Goal: Check status: Verify the current state of an ongoing process or item

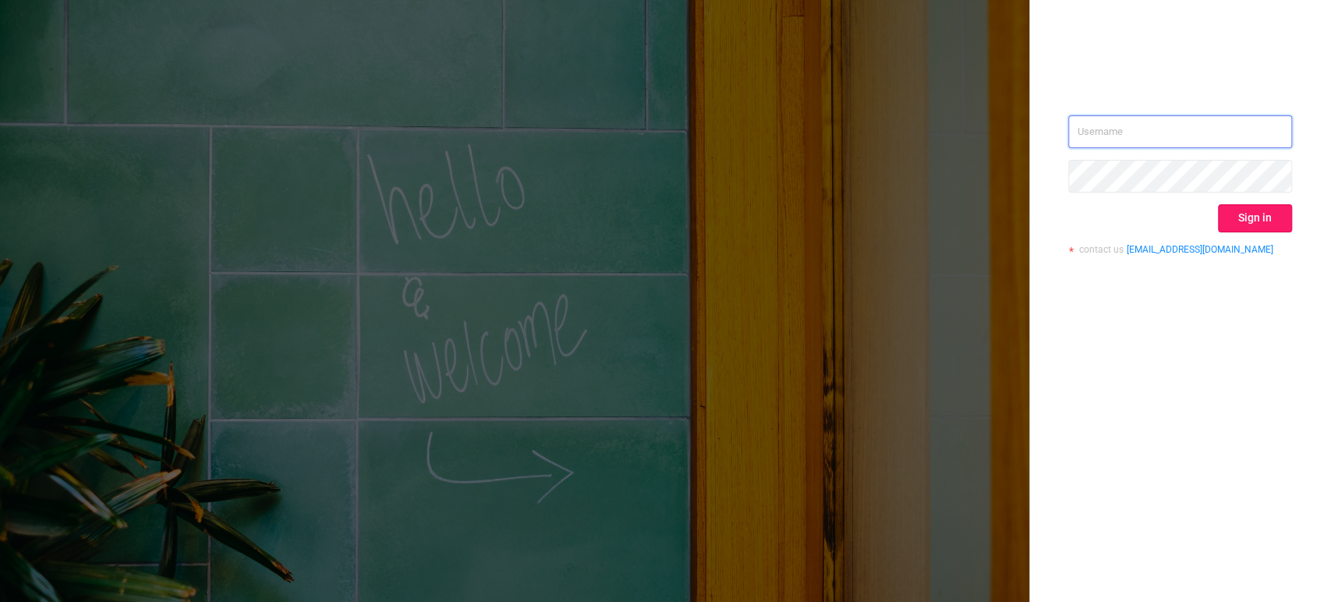
type input "[EMAIL_ADDRESS][DOMAIN_NAME]"
click at [1239, 221] on button "Sign in" at bounding box center [1255, 218] width 74 height 28
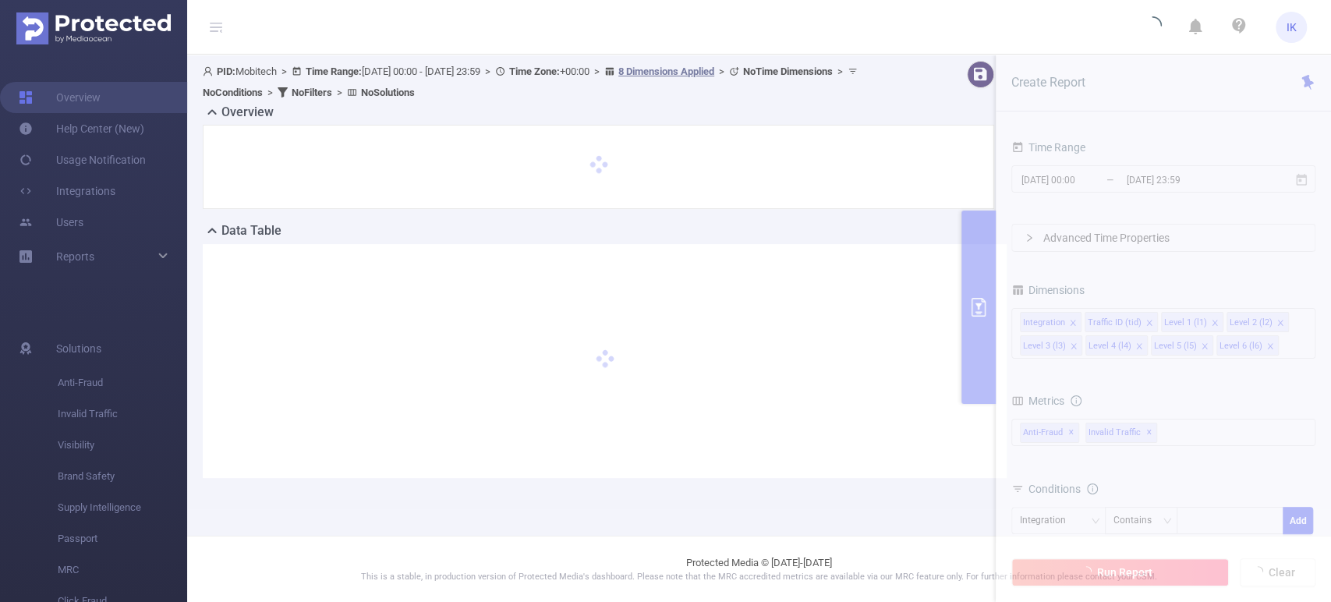
click at [1303, 181] on section "PID: Mobitech > Time Range: [DATE] 00:00 - [DATE] 23:59 > Time Zone: +00:00 > 8…" at bounding box center [759, 282] width 1144 height 455
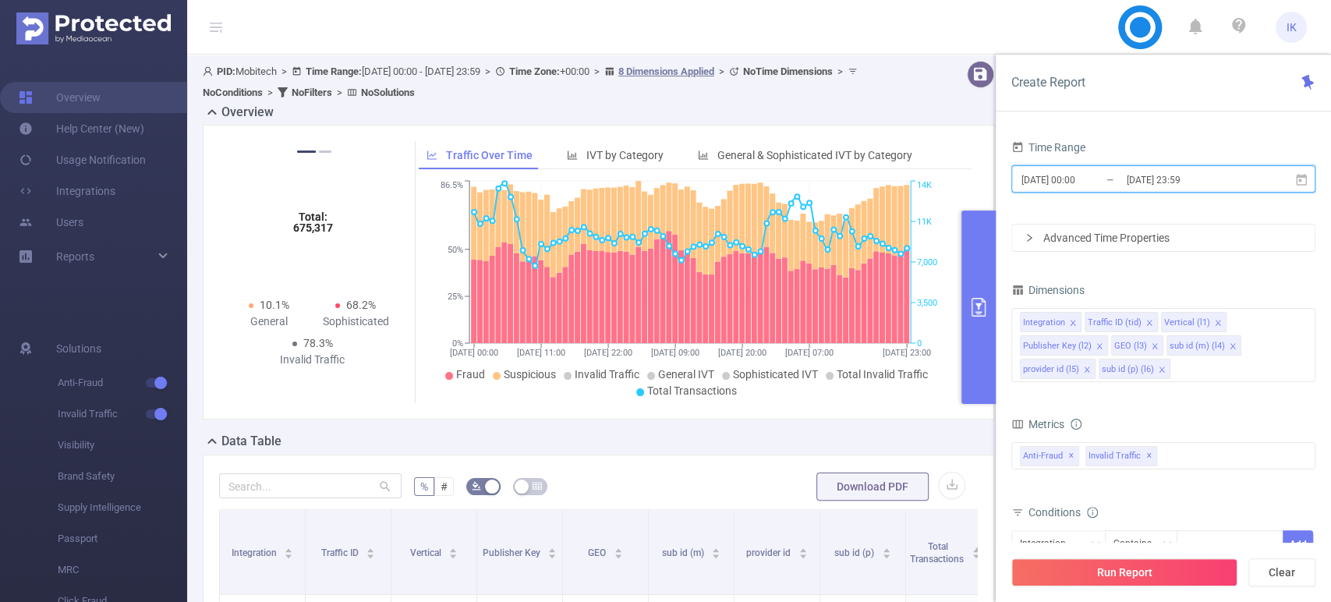
click at [1303, 181] on icon at bounding box center [1302, 180] width 14 height 14
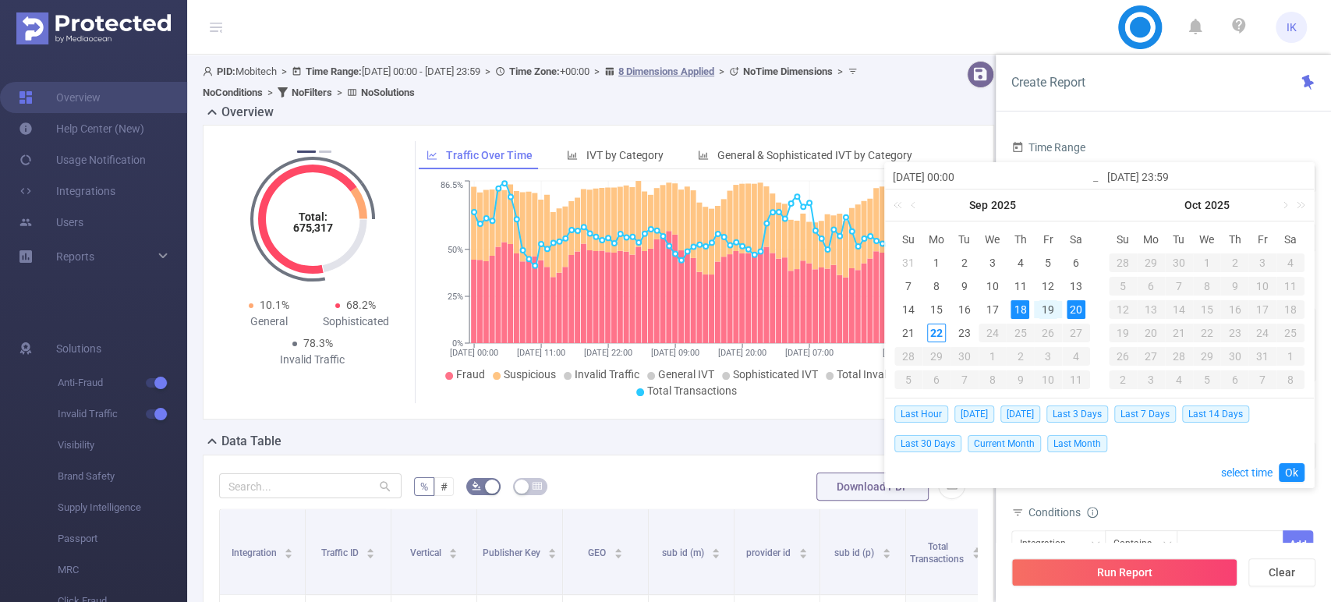
click at [1053, 307] on div "19" at bounding box center [1048, 309] width 19 height 19
click at [1072, 310] on div "20" at bounding box center [1076, 309] width 19 height 19
type input "[DATE] 00:00"
type input "2025-09-19 00:00"
click at [1074, 310] on div "20" at bounding box center [1076, 309] width 19 height 19
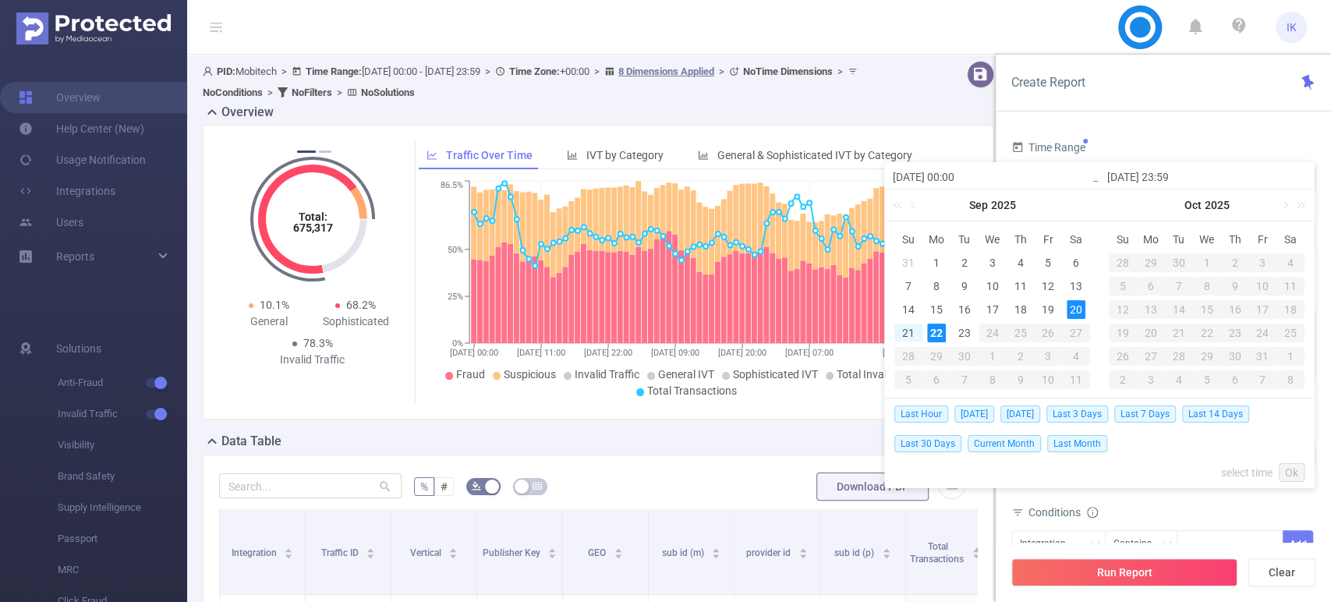
click at [938, 335] on div "22" at bounding box center [936, 333] width 19 height 19
type input "2025-09-20 00:00"
type input "2025-09-22 23:59"
type input "2025-09-20 00:00"
type input "2025-09-22 23:59"
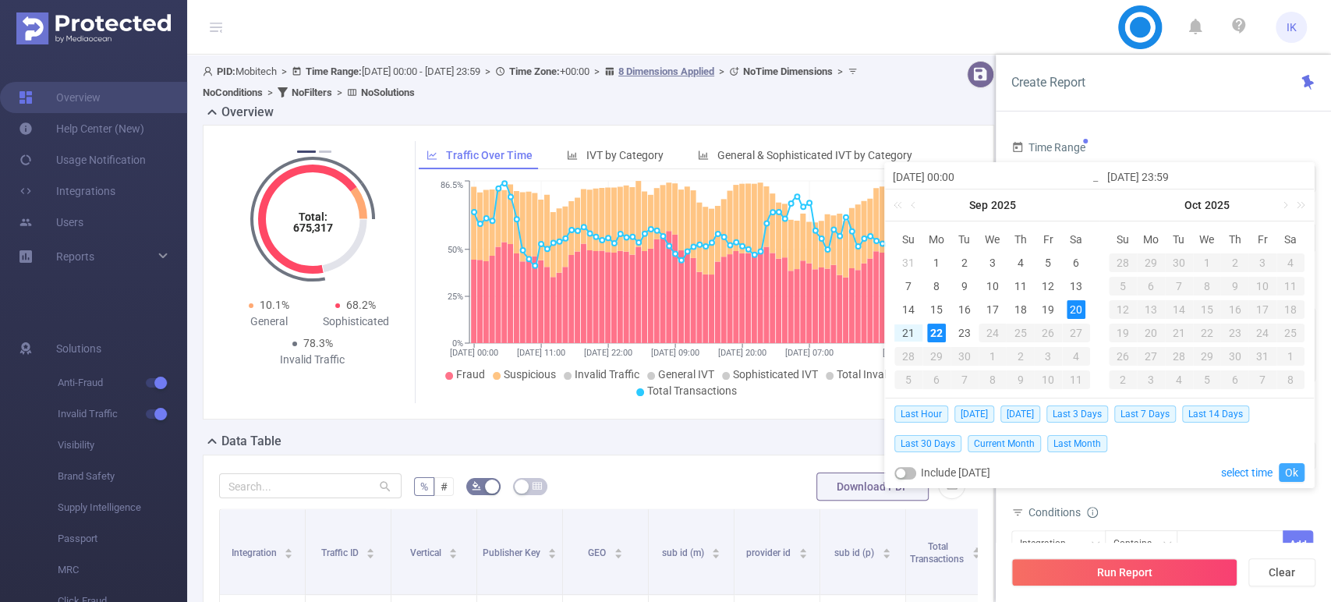
click at [1299, 473] on link "Ok" at bounding box center [1292, 472] width 26 height 19
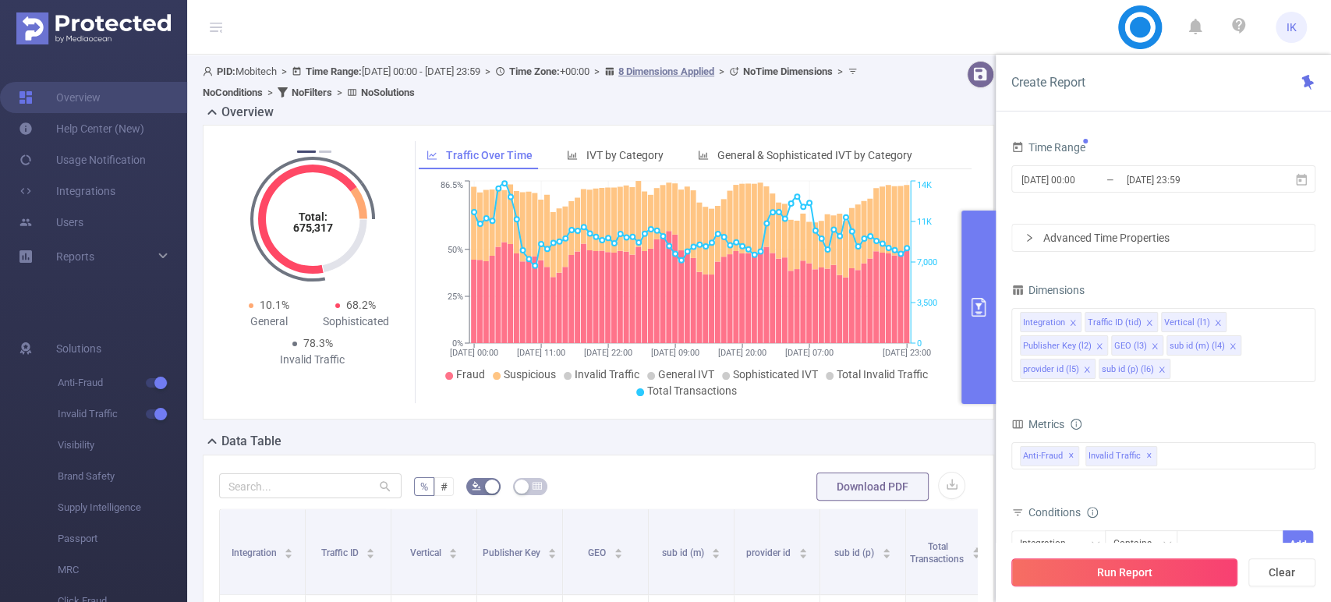
click at [1168, 571] on button "Run Report" at bounding box center [1125, 572] width 226 height 28
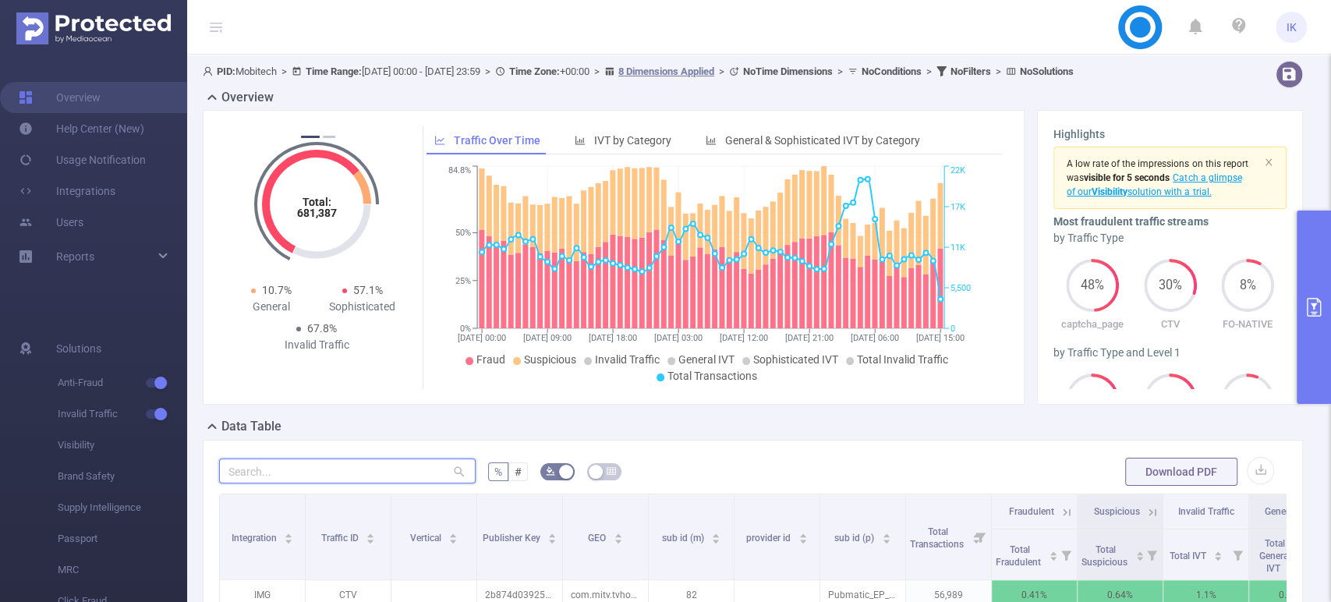
click at [273, 469] on input "text" at bounding box center [347, 471] width 257 height 25
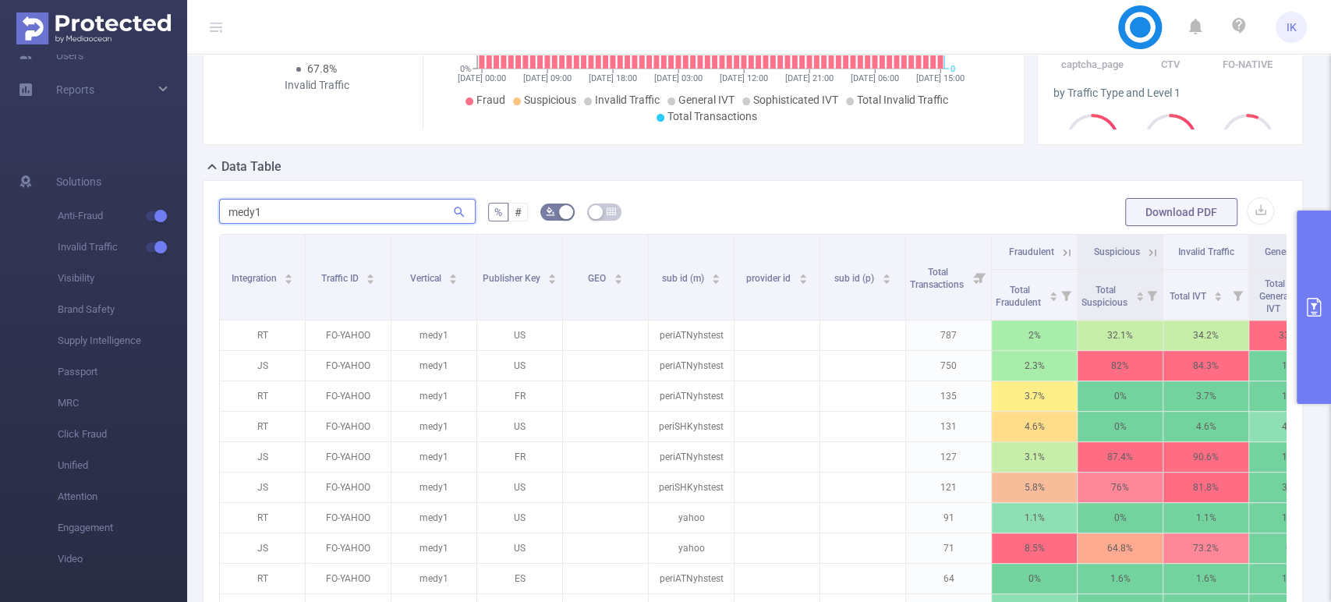
scroll to position [433, 0]
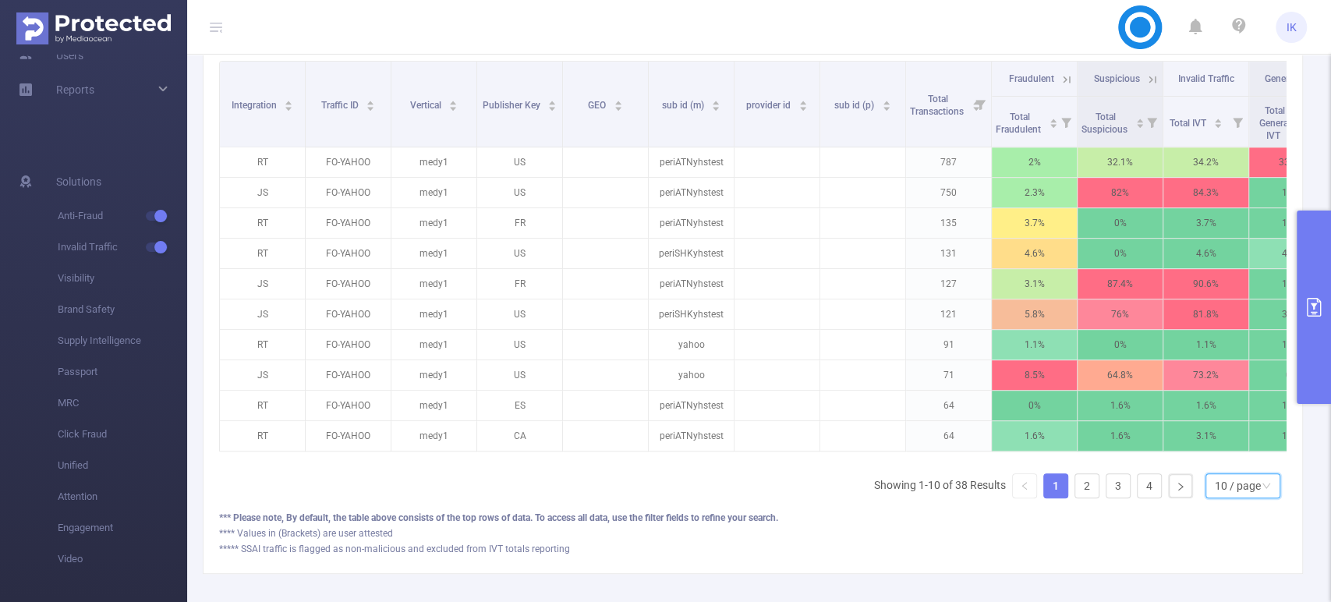
click at [1234, 496] on div "10 / page" at bounding box center [1238, 485] width 46 height 23
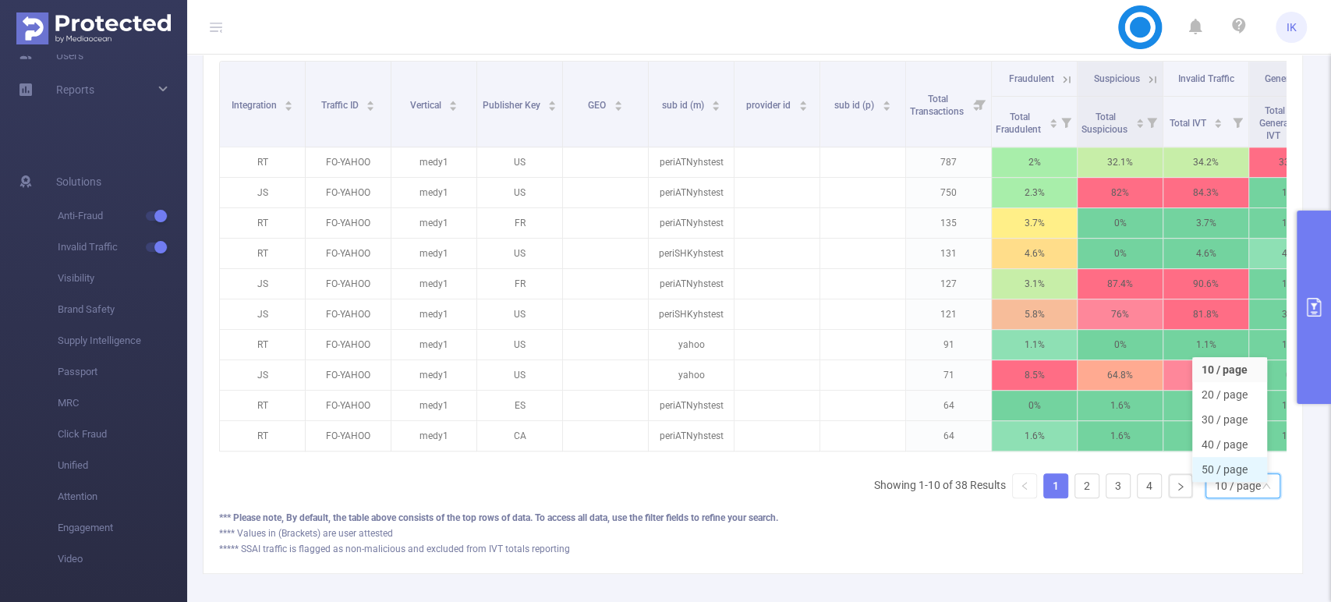
click at [1224, 466] on li "50 / page" at bounding box center [1230, 469] width 75 height 25
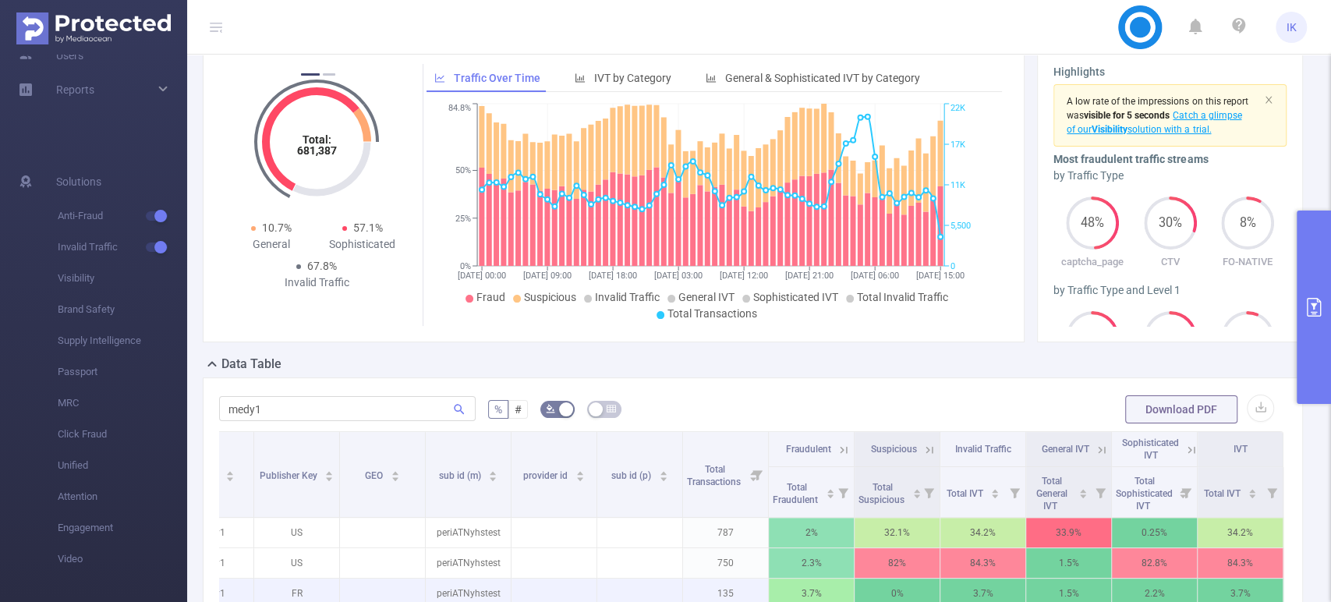
scroll to position [173, 0]
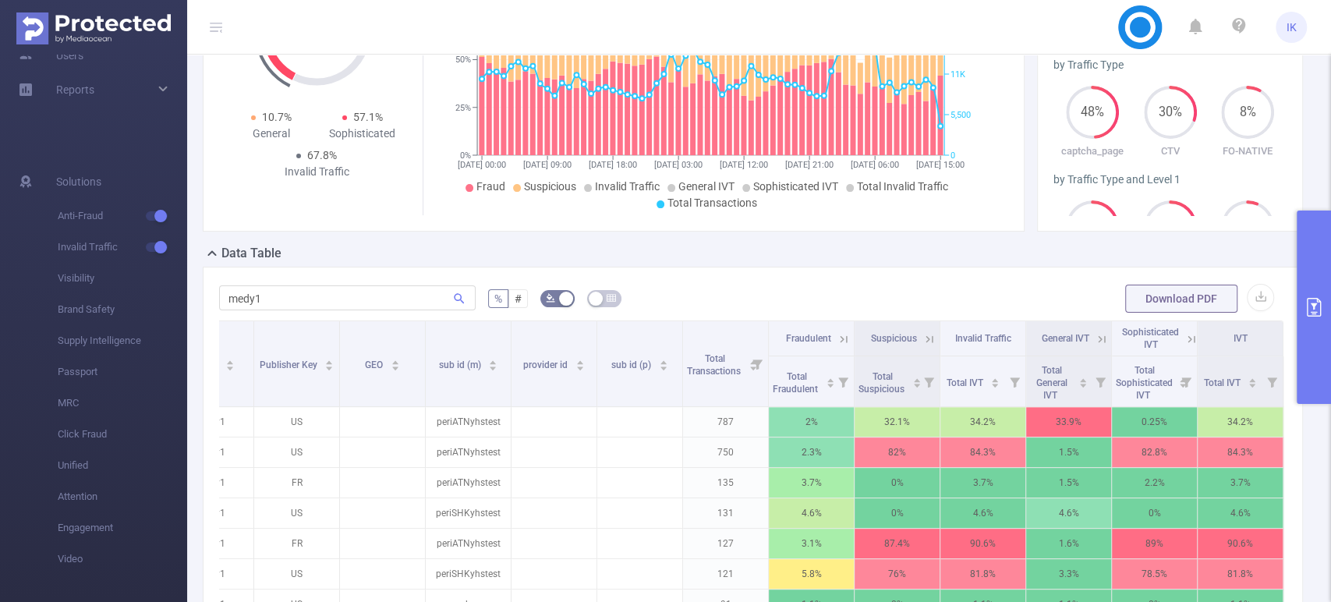
click at [1142, 335] on span "Sophisticated IVT" at bounding box center [1150, 338] width 57 height 23
click at [1185, 342] on icon at bounding box center [1192, 339] width 14 height 14
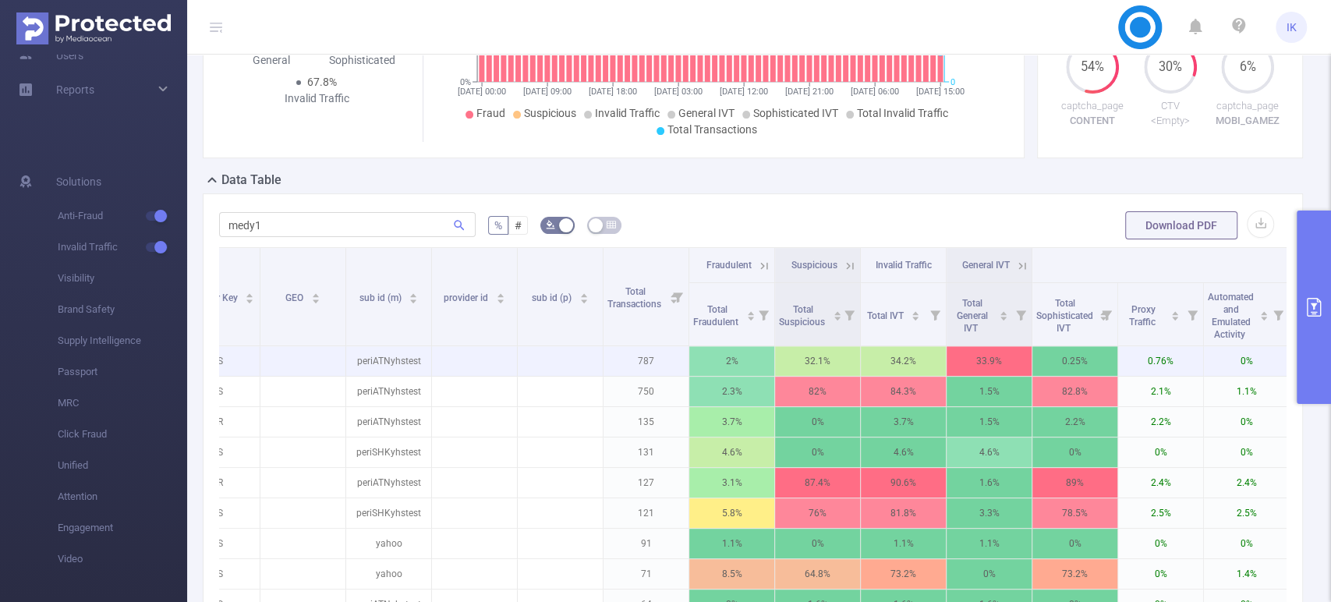
scroll to position [248, 0]
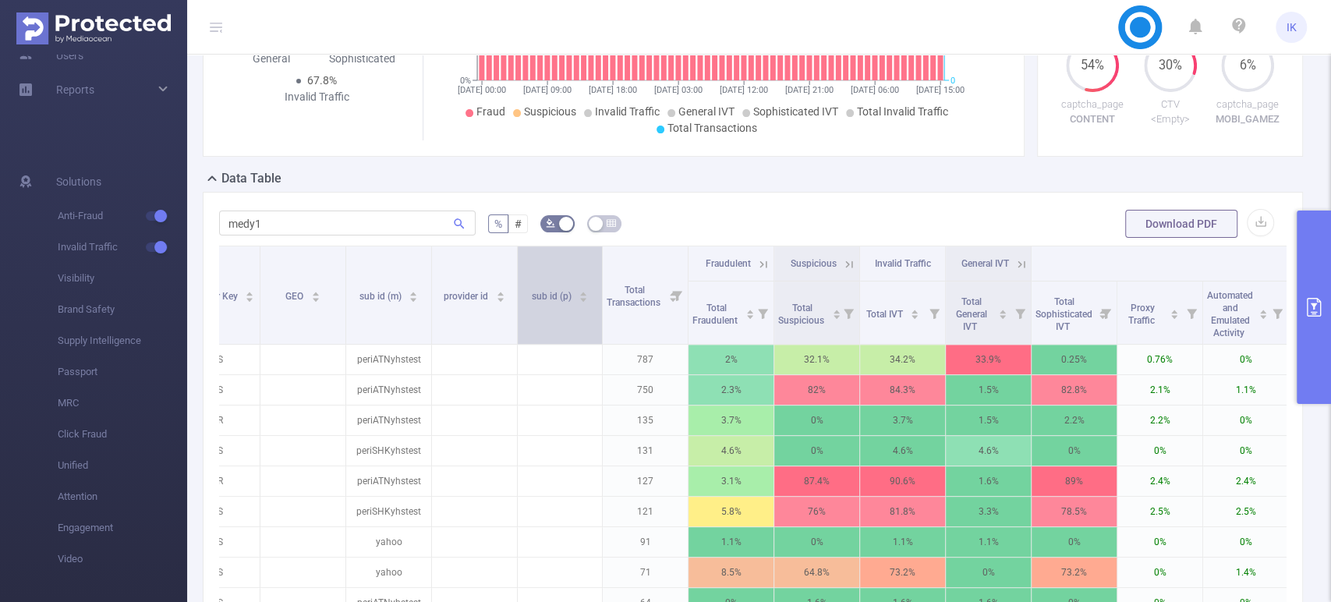
drag, startPoint x: 601, startPoint y: 267, endPoint x: 557, endPoint y: 271, distance: 44.7
click at [557, 271] on th "sub id (p)" at bounding box center [560, 295] width 85 height 98
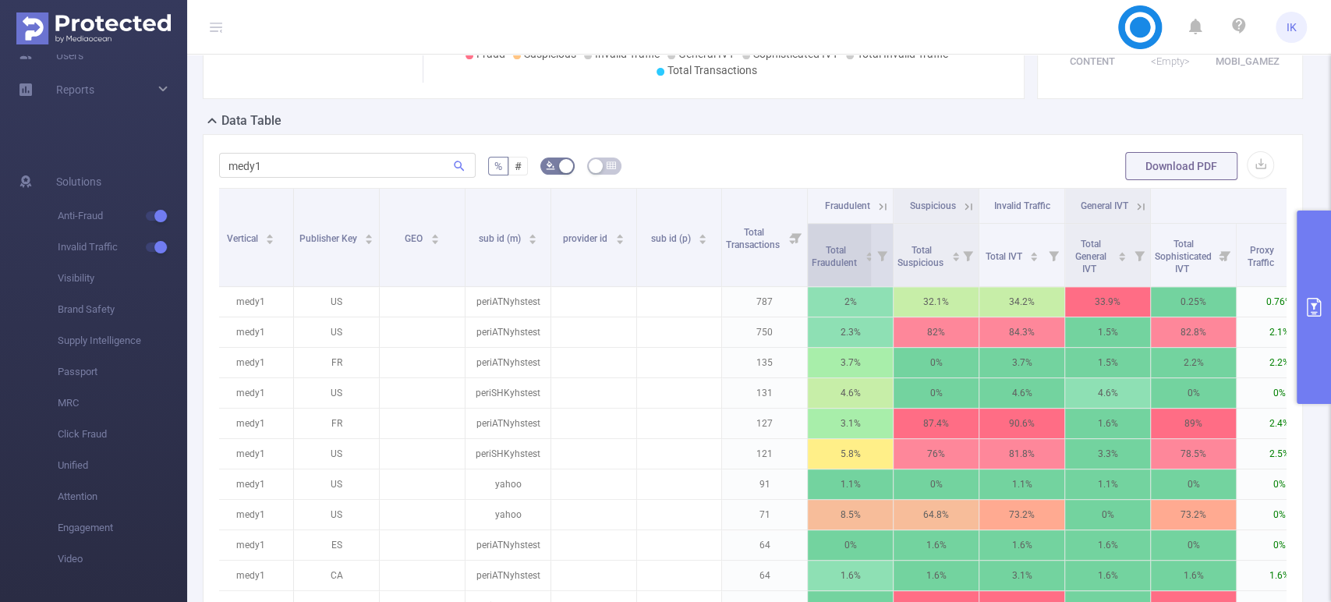
scroll to position [346, 0]
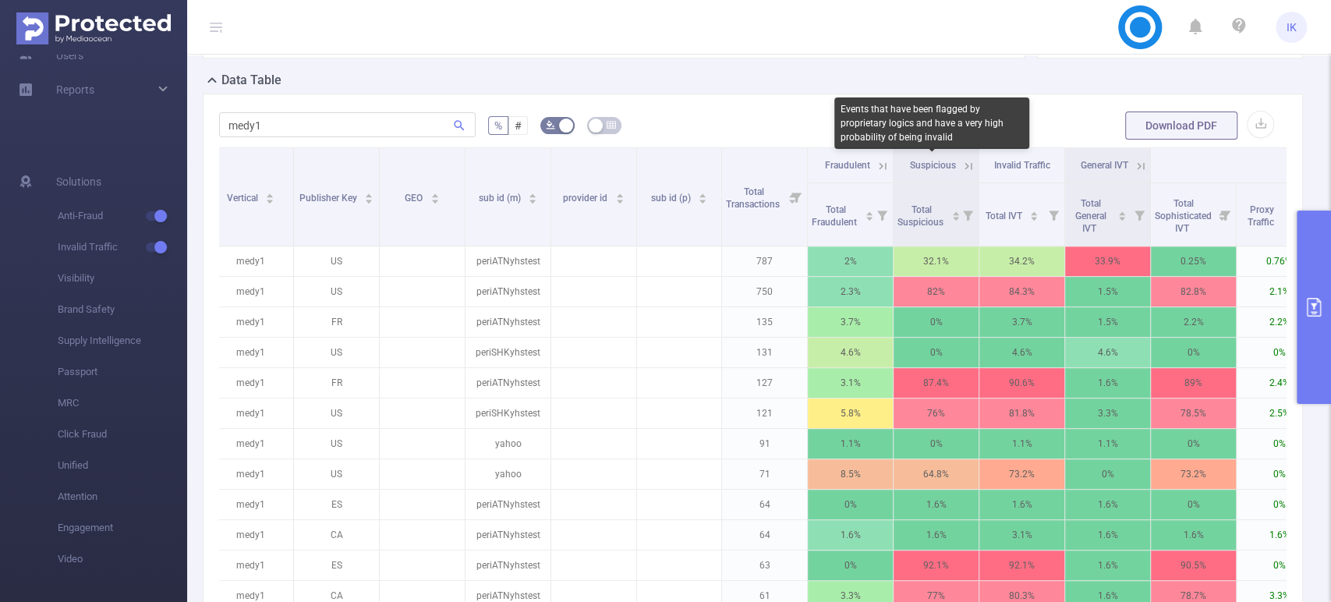
click at [967, 163] on icon at bounding box center [969, 166] width 14 height 14
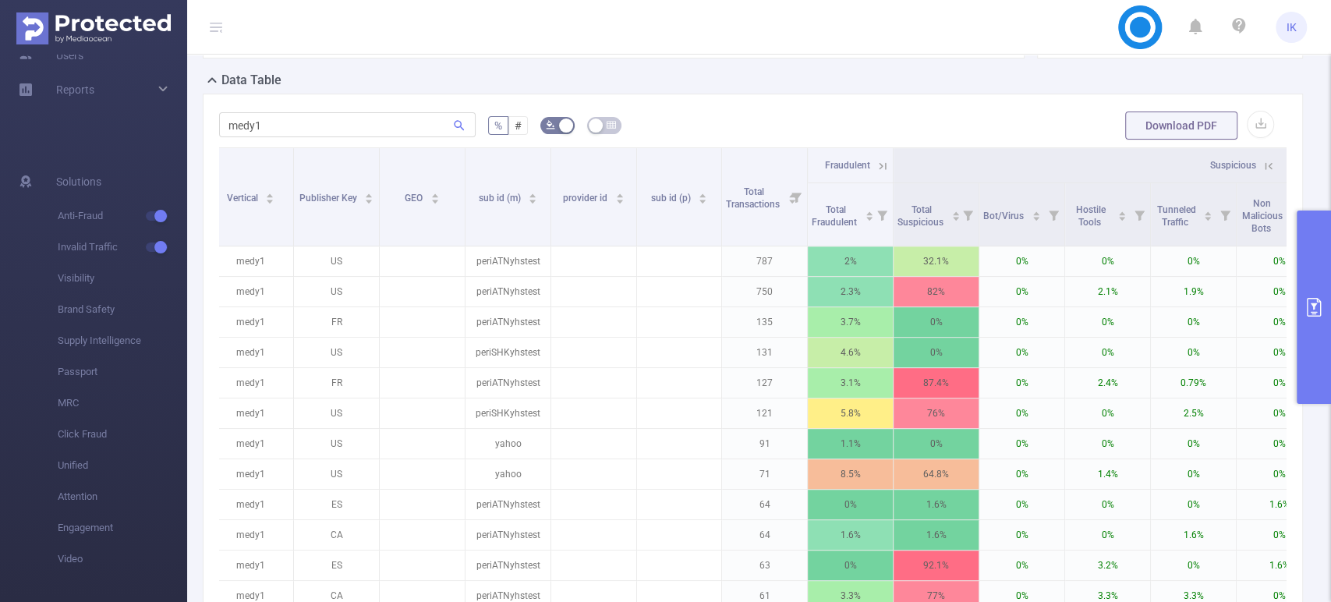
click at [967, 167] on th "Suspicious" at bounding box center [1237, 165] width 686 height 35
click at [1267, 163] on icon at bounding box center [1269, 166] width 14 height 14
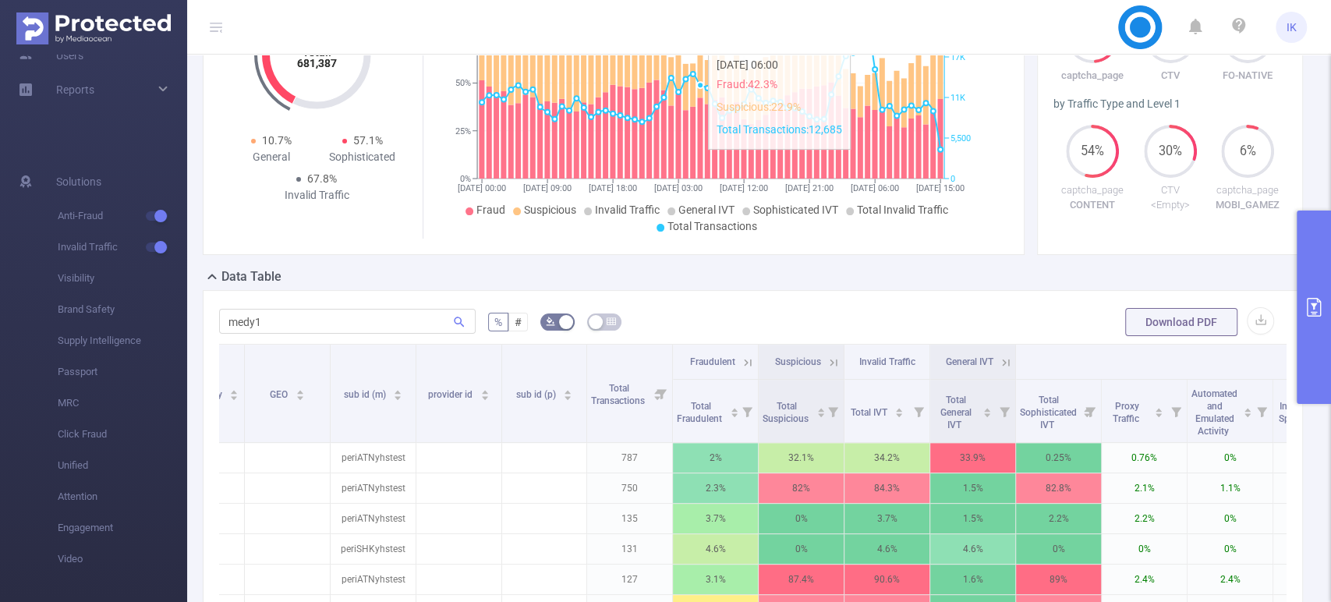
scroll to position [0, 0]
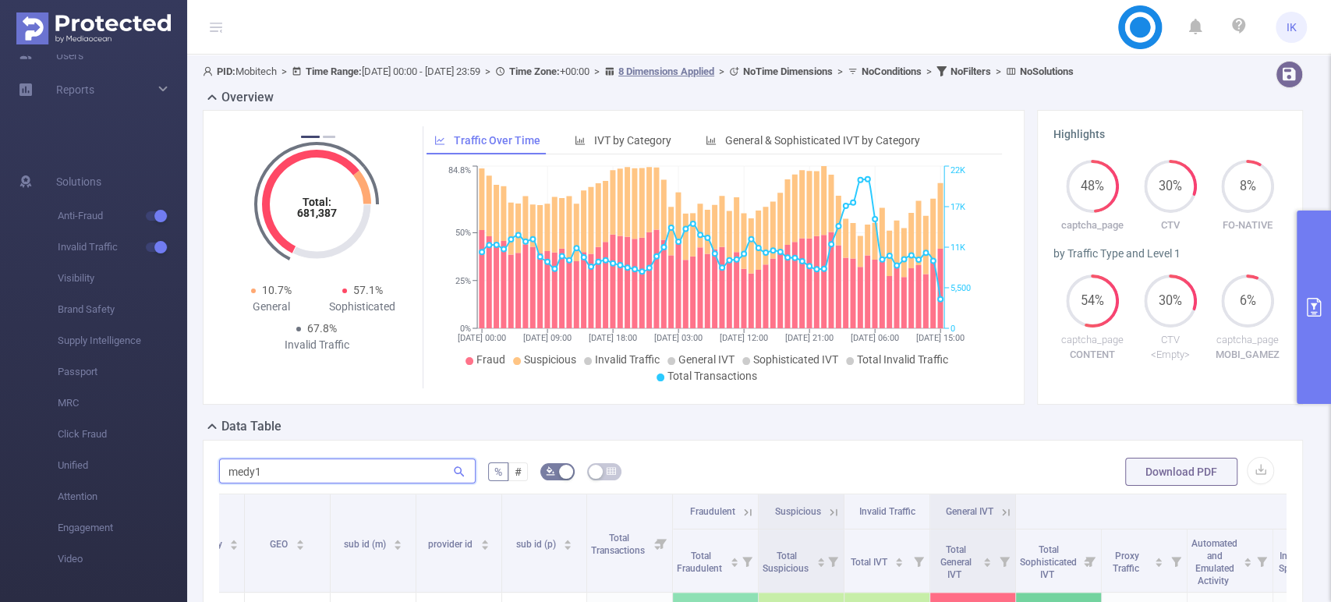
click at [366, 470] on input "medy1" at bounding box center [347, 471] width 257 height 25
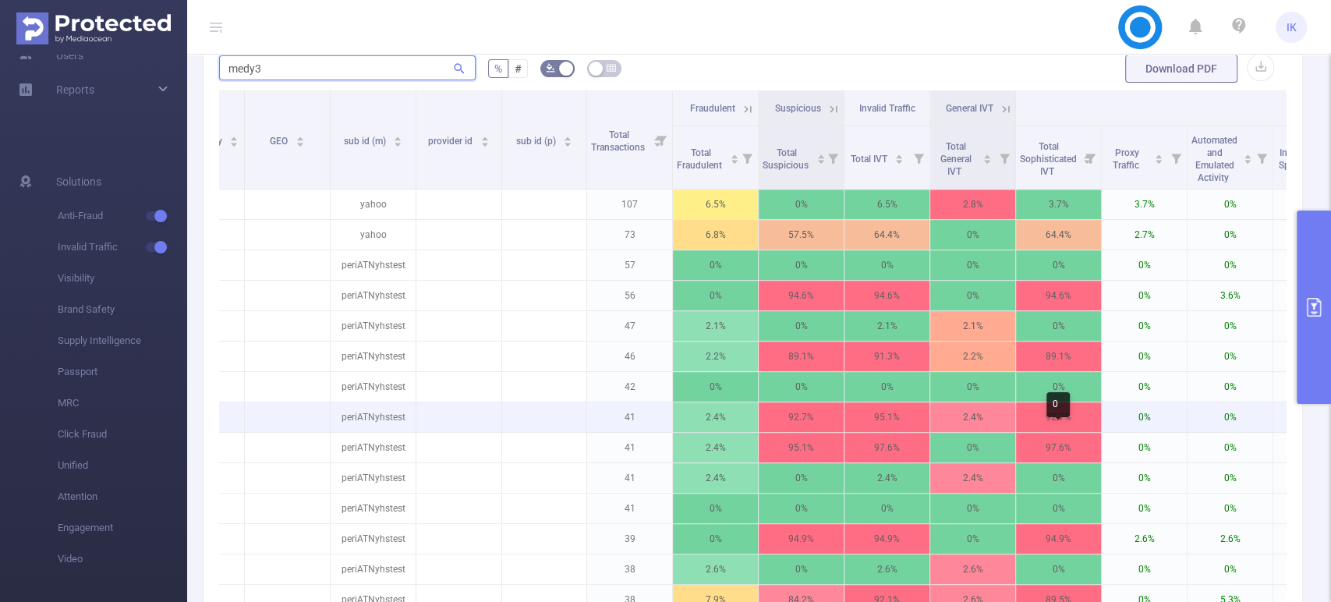
scroll to position [433, 0]
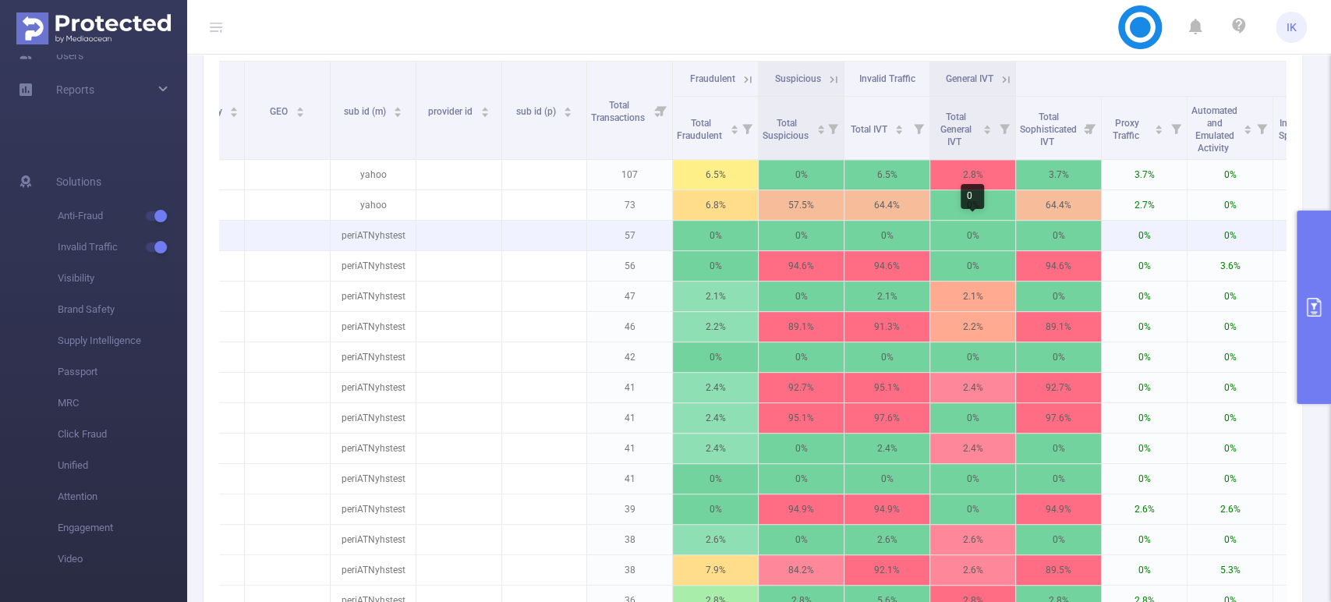
type input "medy3"
